Goal: Find specific page/section: Find specific page/section

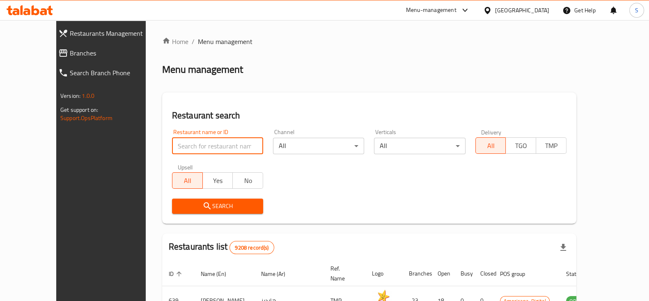
click at [188, 146] on input "search" at bounding box center [217, 146] width 91 height 16
type input "velan"
click button "Search" at bounding box center [217, 205] width 91 height 15
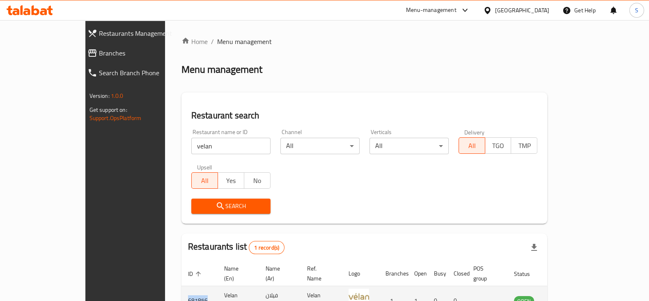
drag, startPoint x: 152, startPoint y: 292, endPoint x: 129, endPoint y: 288, distance: 23.2
click at [181, 288] on td "681856" at bounding box center [199, 300] width 36 height 29
copy td "681856"
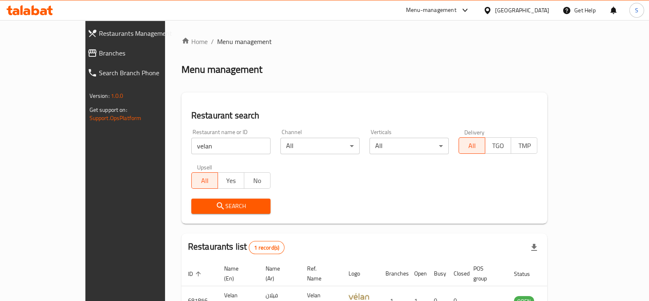
click at [457, 7] on div "Menu-management" at bounding box center [431, 10] width 51 height 10
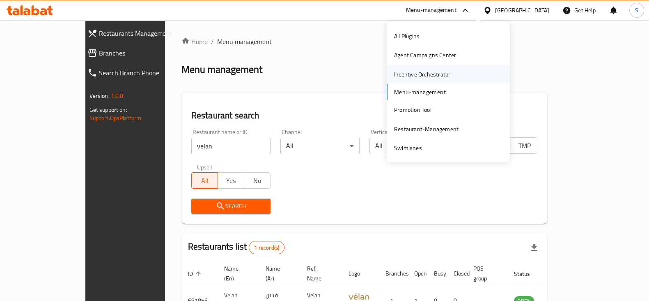
click at [414, 71] on div "Incentive Orchestrator" at bounding box center [422, 73] width 56 height 9
